Goal: Use online tool/utility: Utilize a website feature to perform a specific function

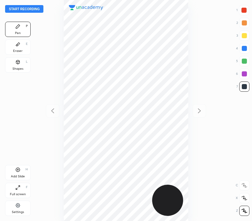
scroll to position [221, 150]
click at [39, 8] on button "Start recording" at bounding box center [24, 9] width 38 height 8
click at [244, 9] on div at bounding box center [243, 10] width 5 height 5
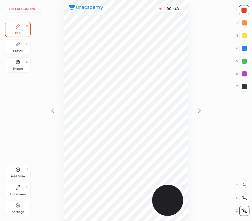
click at [244, 85] on div at bounding box center [244, 86] width 5 height 5
drag, startPoint x: 246, startPoint y: 7, endPoint x: 225, endPoint y: 16, distance: 22.7
click at [245, 8] on div at bounding box center [244, 10] width 10 height 10
drag, startPoint x: 23, startPoint y: 43, endPoint x: 52, endPoint y: 63, distance: 35.4
click at [24, 44] on div "Eraser E" at bounding box center [18, 47] width 26 height 15
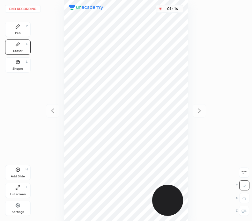
drag, startPoint x: 17, startPoint y: 27, endPoint x: 22, endPoint y: 28, distance: 5.8
click at [17, 27] on icon at bounding box center [18, 27] width 4 height 4
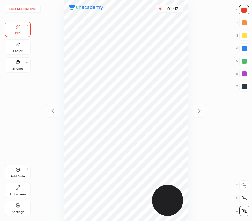
drag, startPoint x: 244, startPoint y: 87, endPoint x: 193, endPoint y: 84, distance: 50.5
click at [243, 87] on div at bounding box center [244, 86] width 5 height 5
drag, startPoint x: 244, startPoint y: 9, endPoint x: 195, endPoint y: 35, distance: 55.2
click at [243, 10] on div at bounding box center [243, 10] width 5 height 5
click at [243, 86] on div at bounding box center [244, 86] width 5 height 5
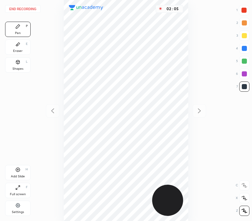
click at [245, 10] on div at bounding box center [243, 10] width 5 height 5
drag, startPoint x: 243, startPoint y: 86, endPoint x: 230, endPoint y: 84, distance: 12.8
click at [242, 86] on div at bounding box center [244, 86] width 5 height 5
click at [245, 9] on div at bounding box center [243, 10] width 5 height 5
drag, startPoint x: 244, startPoint y: 86, endPoint x: 225, endPoint y: 96, distance: 21.7
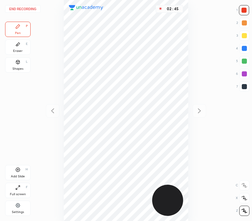
click at [244, 86] on div at bounding box center [244, 86] width 5 height 5
click at [243, 10] on div at bounding box center [243, 10] width 5 height 5
click at [245, 88] on div at bounding box center [244, 86] width 5 height 5
click at [243, 11] on div at bounding box center [244, 10] width 10 height 10
click at [245, 86] on div at bounding box center [244, 86] width 5 height 5
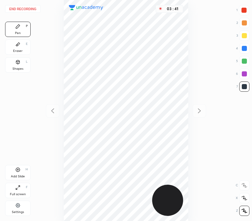
drag, startPoint x: 18, startPoint y: 168, endPoint x: 35, endPoint y: 150, distance: 24.6
click at [20, 167] on div "Add Slide H" at bounding box center [18, 172] width 26 height 15
click at [54, 111] on icon at bounding box center [53, 111] width 8 height 8
drag, startPoint x: 202, startPoint y: 110, endPoint x: 198, endPoint y: 104, distance: 7.8
click at [202, 108] on icon at bounding box center [199, 111] width 8 height 8
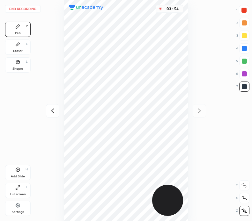
drag, startPoint x: 52, startPoint y: 111, endPoint x: 57, endPoint y: 111, distance: 4.5
click at [53, 111] on icon at bounding box center [53, 111] width 8 height 8
click at [197, 111] on icon at bounding box center [199, 111] width 8 height 8
drag, startPoint x: 54, startPoint y: 111, endPoint x: 63, endPoint y: 123, distance: 15.0
click at [54, 112] on icon at bounding box center [53, 111] width 8 height 8
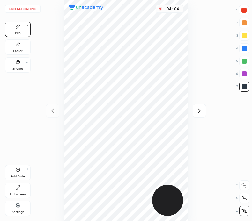
click at [200, 108] on icon at bounding box center [199, 111] width 8 height 8
click at [52, 111] on icon at bounding box center [53, 111] width 8 height 8
click at [196, 109] on icon at bounding box center [199, 111] width 8 height 8
click at [243, 8] on div at bounding box center [243, 10] width 5 height 5
click at [25, 66] on div "Shapes L" at bounding box center [18, 64] width 26 height 15
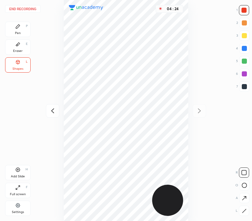
drag, startPoint x: 20, startPoint y: 26, endPoint x: 44, endPoint y: 42, distance: 28.6
click at [20, 27] on icon at bounding box center [17, 26] width 5 height 5
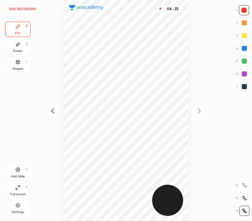
click at [246, 47] on div at bounding box center [244, 48] width 5 height 5
click at [28, 8] on button "End recording" at bounding box center [22, 9] width 35 height 8
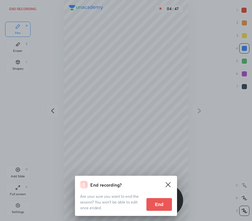
drag, startPoint x: 158, startPoint y: 203, endPoint x: 135, endPoint y: 214, distance: 26.1
click at [156, 204] on button "End" at bounding box center [159, 204] width 26 height 13
